Goal: Entertainment & Leisure: Consume media (video, audio)

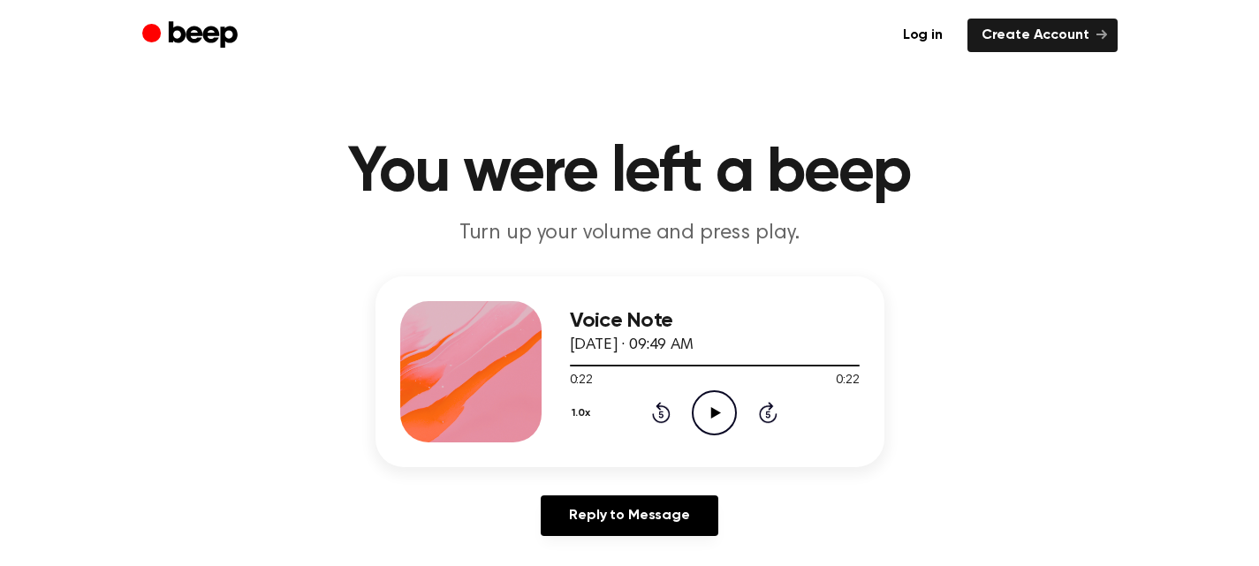
click at [660, 411] on icon "Rewind 5 seconds" at bounding box center [660, 412] width 19 height 23
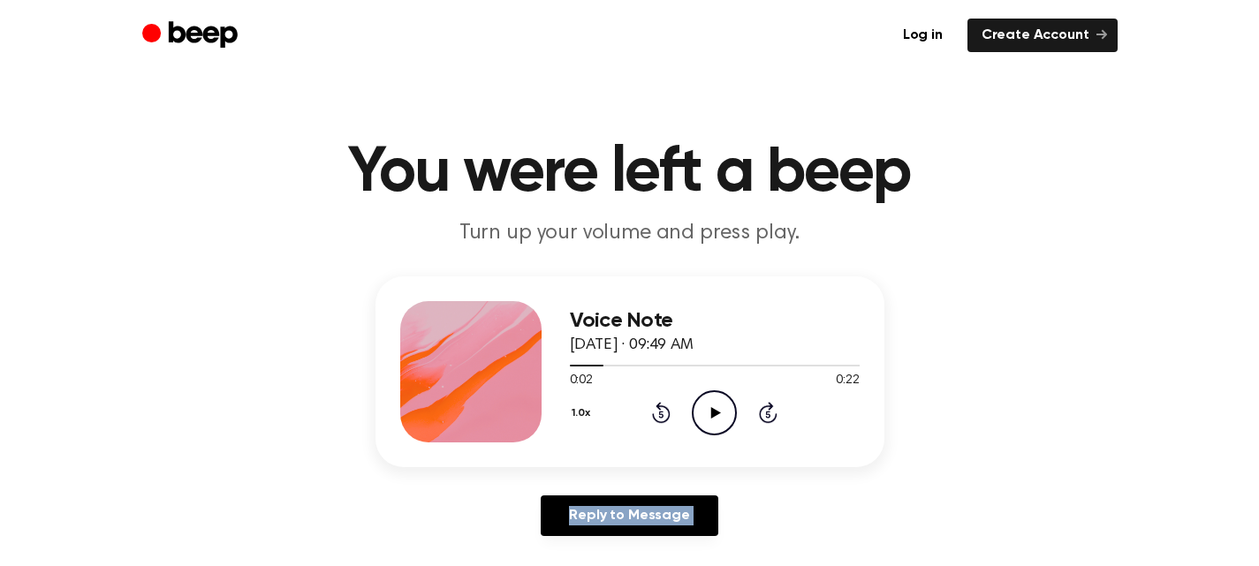
click at [660, 411] on icon "Rewind 5 seconds" at bounding box center [660, 412] width 19 height 23
click at [708, 417] on icon "Play Audio" at bounding box center [714, 413] width 45 height 45
click at [705, 400] on icon "Pause Audio" at bounding box center [714, 413] width 45 height 45
click at [703, 401] on icon "Play Audio" at bounding box center [714, 413] width 45 height 45
click at [703, 401] on icon "Pause Audio" at bounding box center [714, 413] width 45 height 45
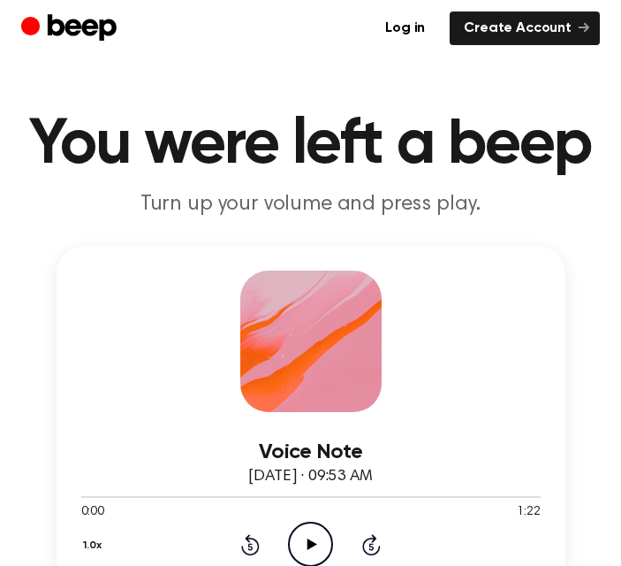
click at [310, 533] on icon "Play Audio" at bounding box center [310, 543] width 45 height 45
click at [312, 549] on icon "Play Audio" at bounding box center [310, 543] width 45 height 45
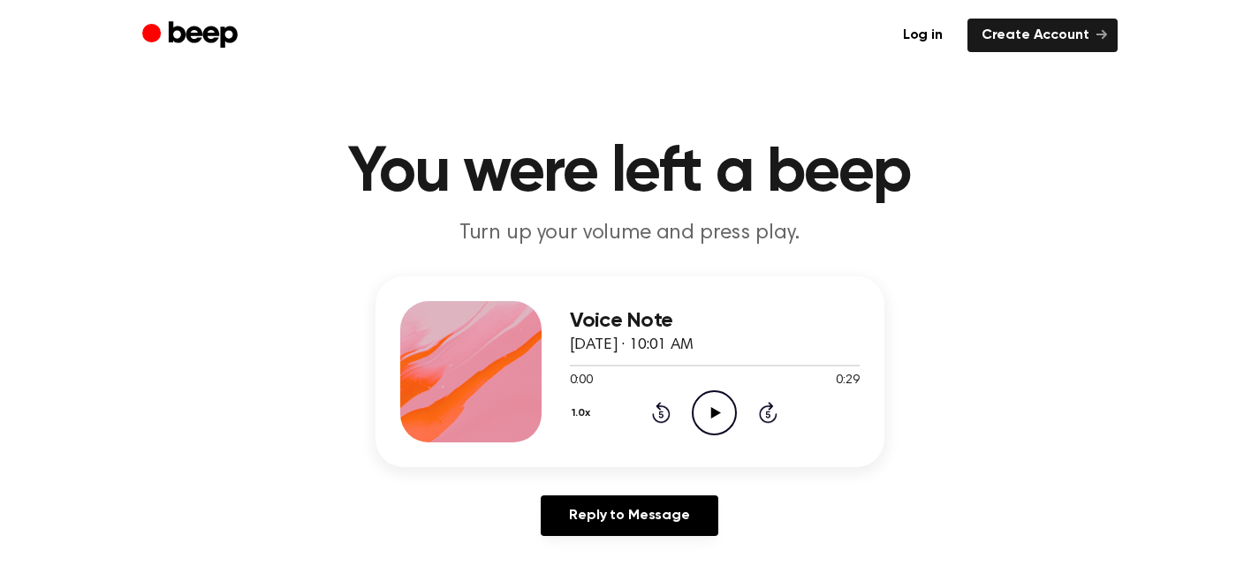
click at [711, 405] on icon "Play Audio" at bounding box center [714, 413] width 45 height 45
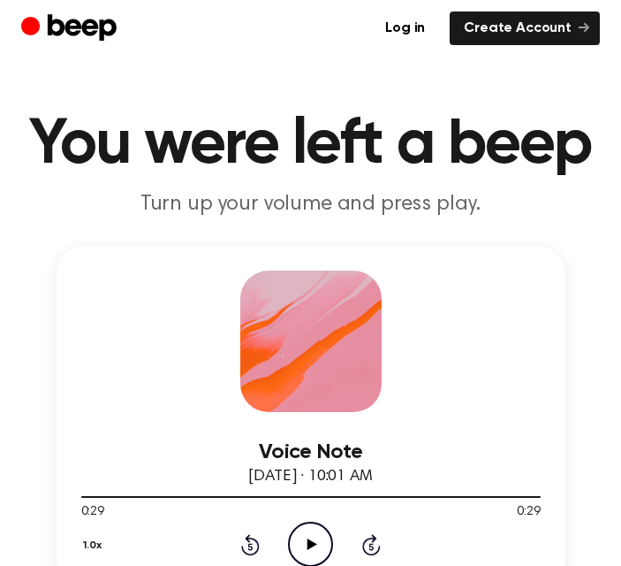
click at [312, 539] on icon "Play Audio" at bounding box center [310, 543] width 45 height 45
